Goal: Check status: Check status

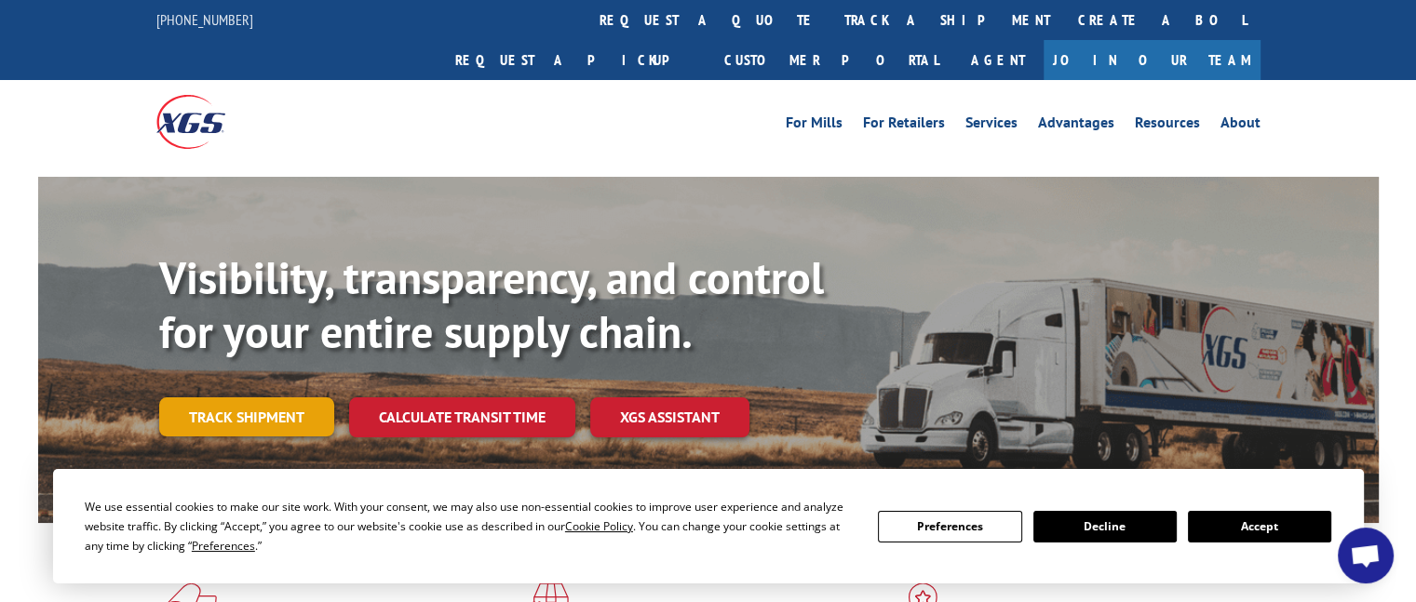
click at [227, 397] on link "Track shipment" at bounding box center [246, 416] width 175 height 39
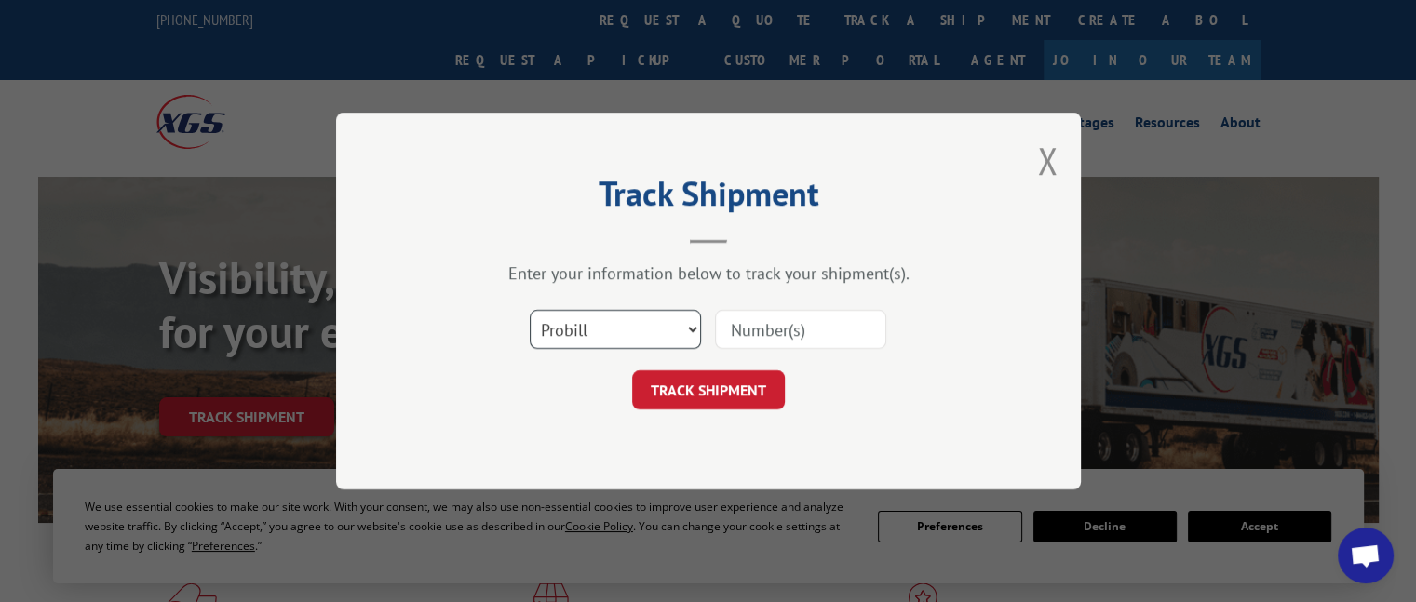
click at [692, 329] on select "Select category... Probill BOL PO" at bounding box center [615, 329] width 171 height 39
select select "po"
click at [530, 310] on select "Select category... Probill BOL PO" at bounding box center [615, 329] width 171 height 39
click at [748, 328] on input at bounding box center [800, 329] width 171 height 39
type input "644425"
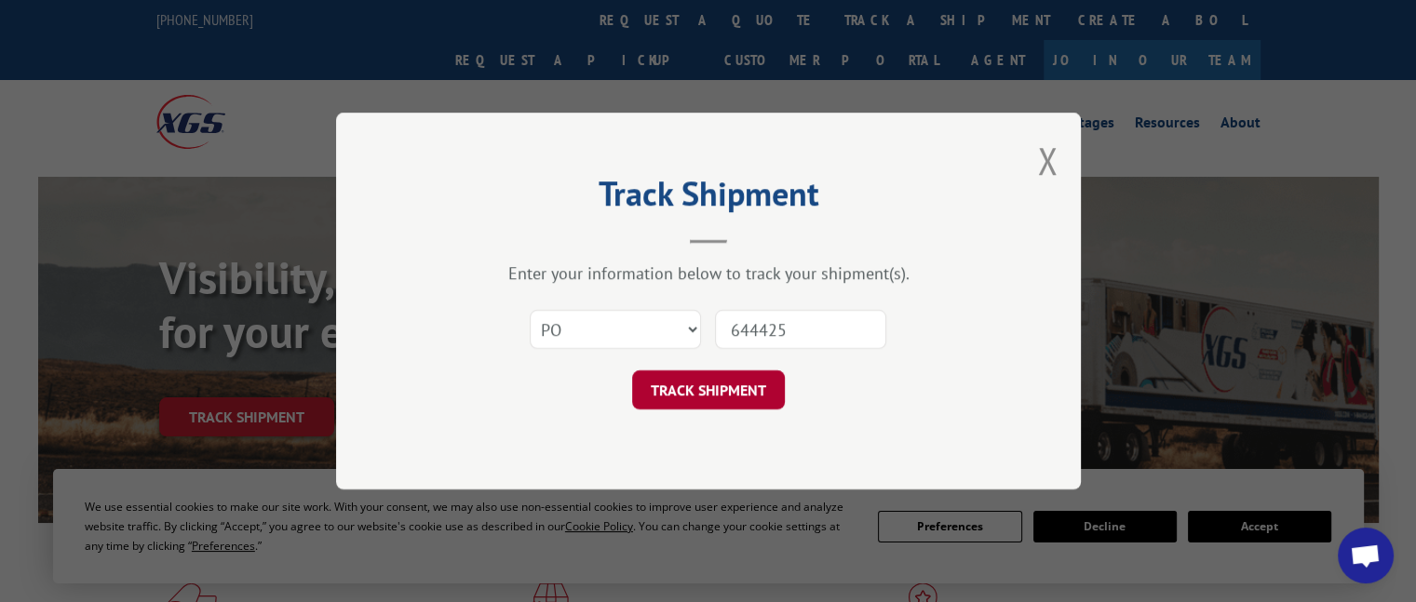
click at [691, 393] on button "TRACK SHIPMENT" at bounding box center [708, 389] width 153 height 39
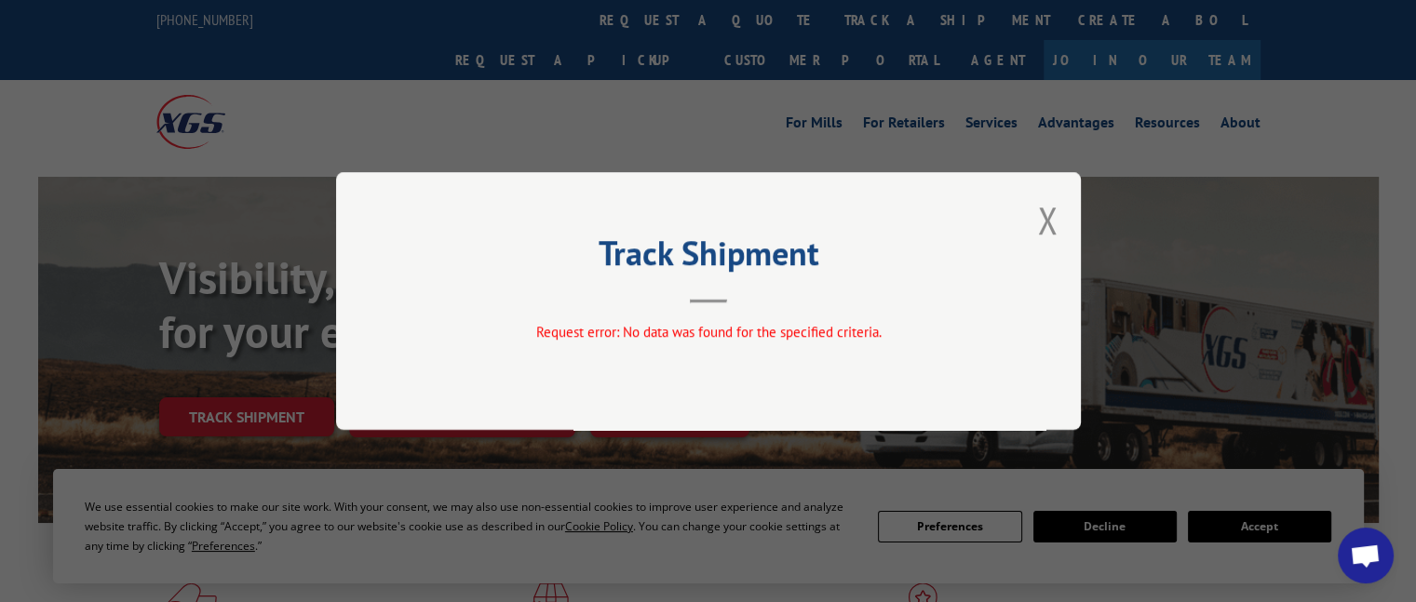
drag, startPoint x: 704, startPoint y: 286, endPoint x: 885, endPoint y: 249, distance: 185.3
click at [715, 285] on header "Track Shipment" at bounding box center [708, 271] width 558 height 63
click at [1049, 214] on button "Close modal" at bounding box center [1047, 219] width 20 height 49
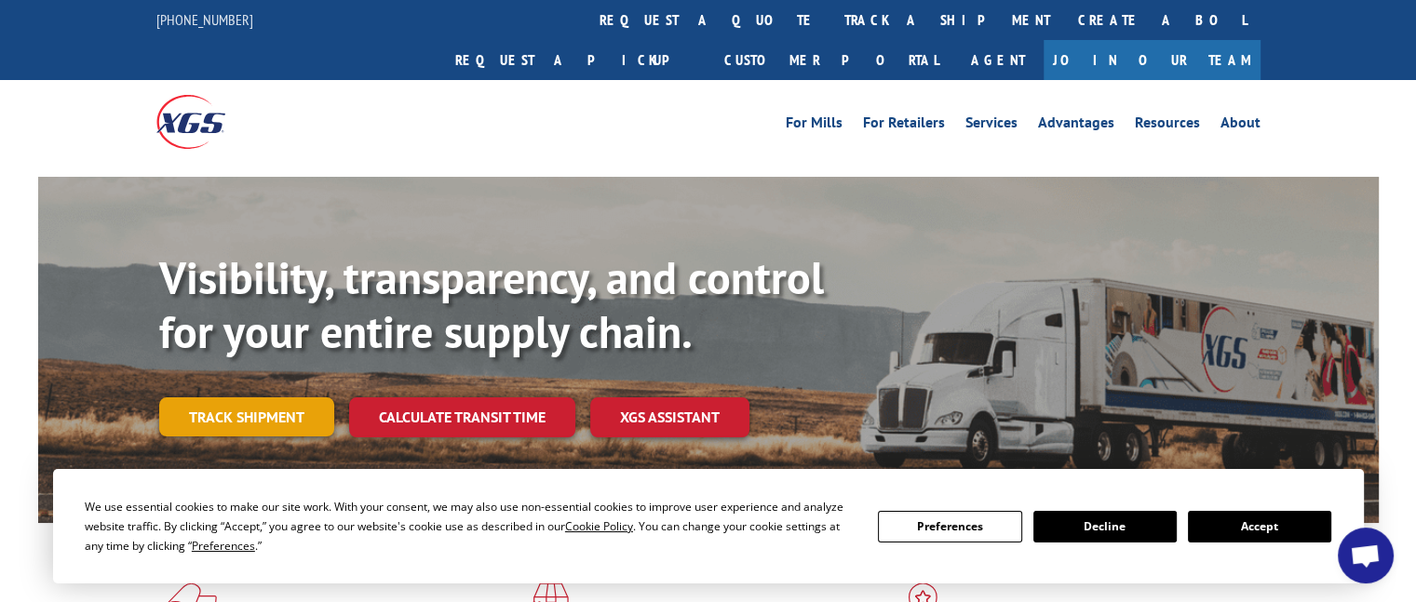
click at [281, 397] on link "Track shipment" at bounding box center [246, 416] width 175 height 39
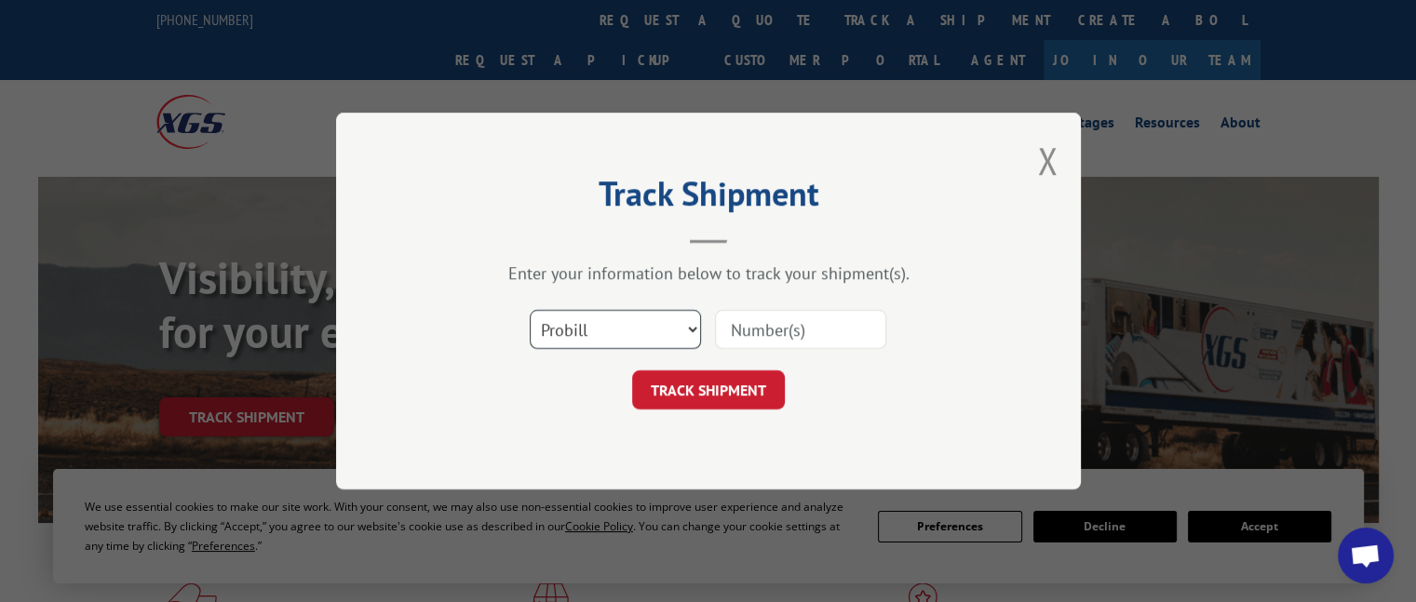
click at [693, 330] on select "Select category... Probill BOL PO" at bounding box center [615, 329] width 171 height 39
click at [530, 310] on select "Select category... Probill BOL PO" at bounding box center [615, 329] width 171 height 39
click at [691, 330] on select "Select category... Probill BOL PO" at bounding box center [615, 329] width 171 height 39
select select "bol"
click at [530, 310] on select "Select category... Probill BOL PO" at bounding box center [615, 329] width 171 height 39
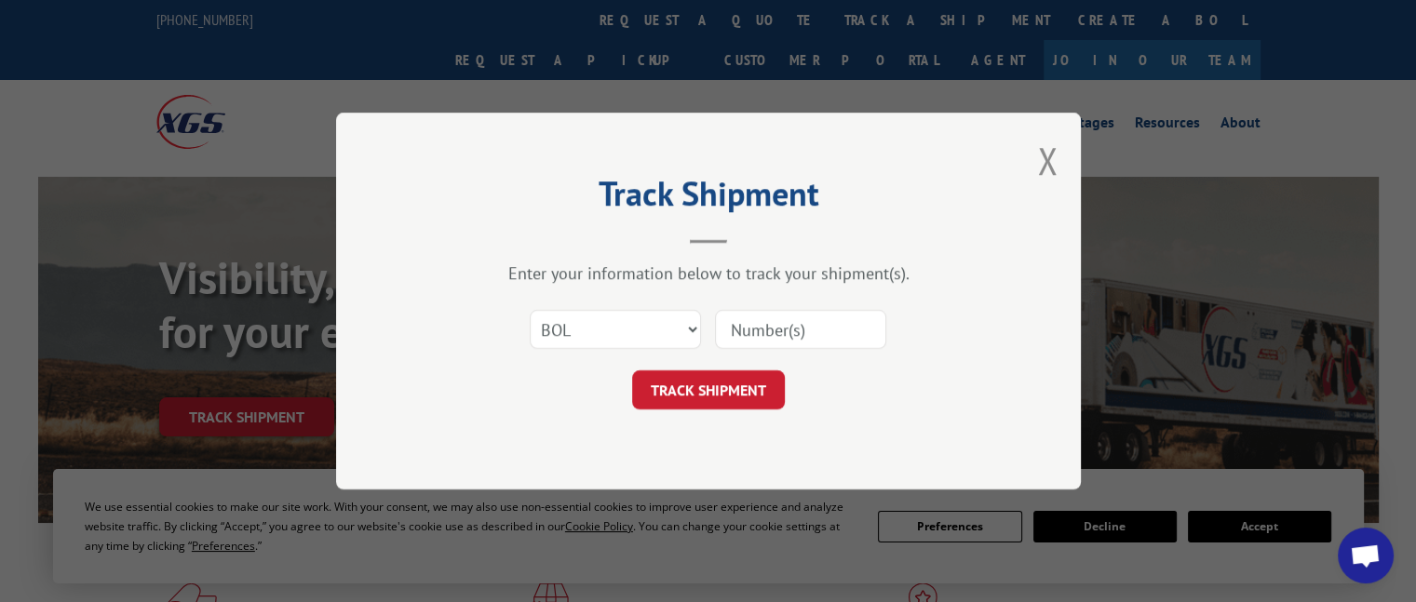
click at [772, 334] on input at bounding box center [800, 329] width 171 height 39
type input "644425"
click at [715, 390] on button "TRACK SHIPMENT" at bounding box center [708, 389] width 153 height 39
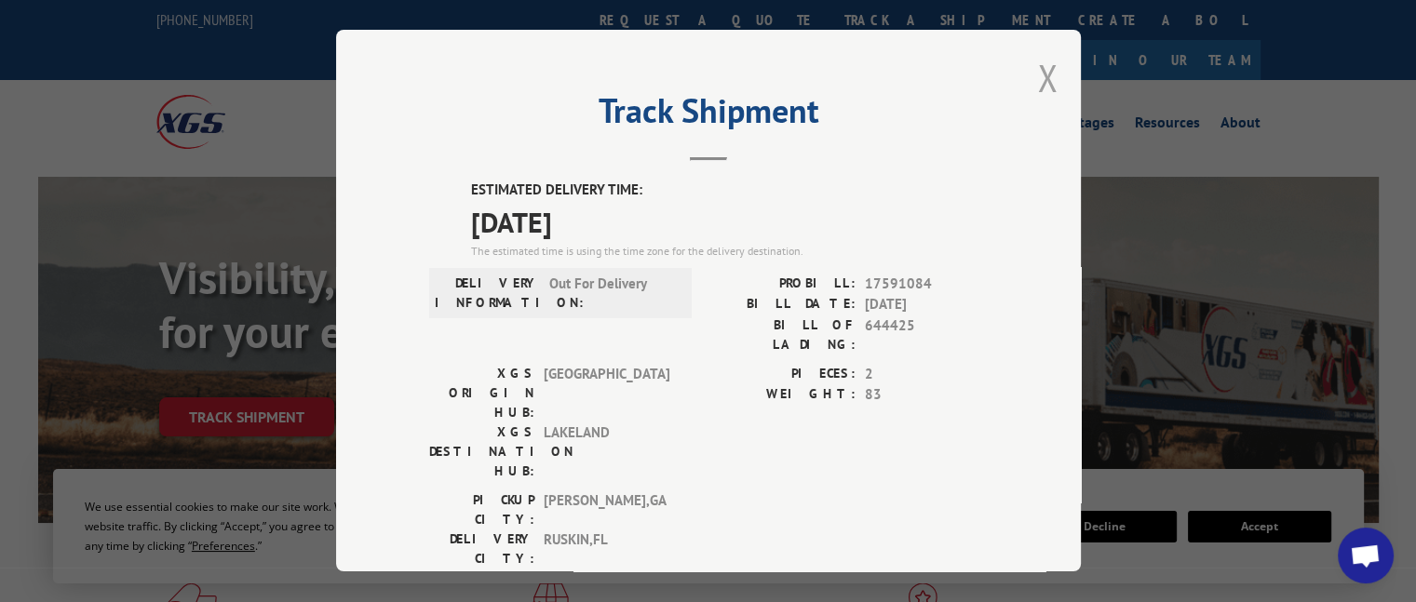
click at [1043, 77] on button "Close modal" at bounding box center [1047, 77] width 20 height 49
